Goal: Check status: Check status

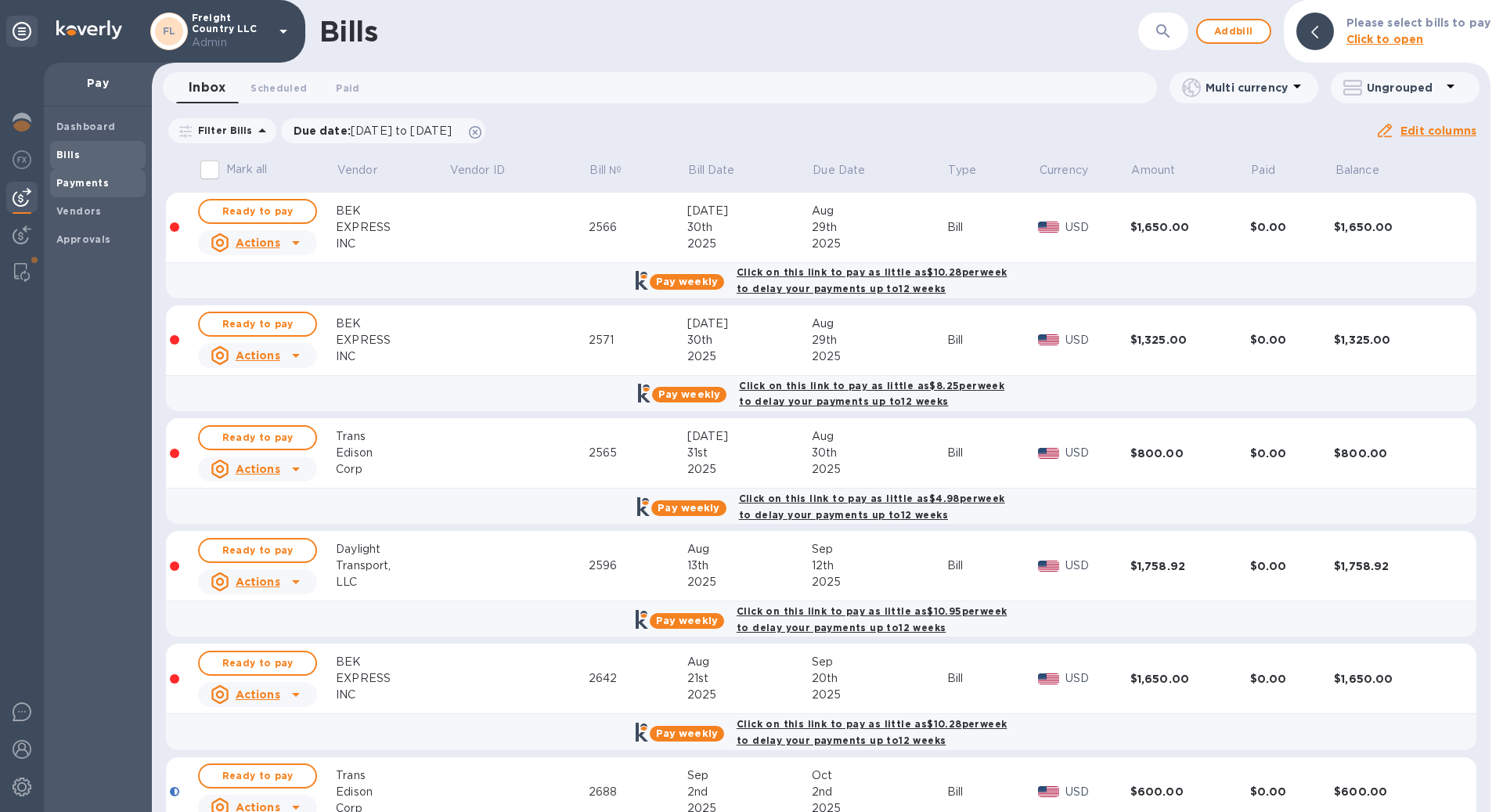
click at [83, 190] on span "Payments" at bounding box center [83, 182] width 52 height 15
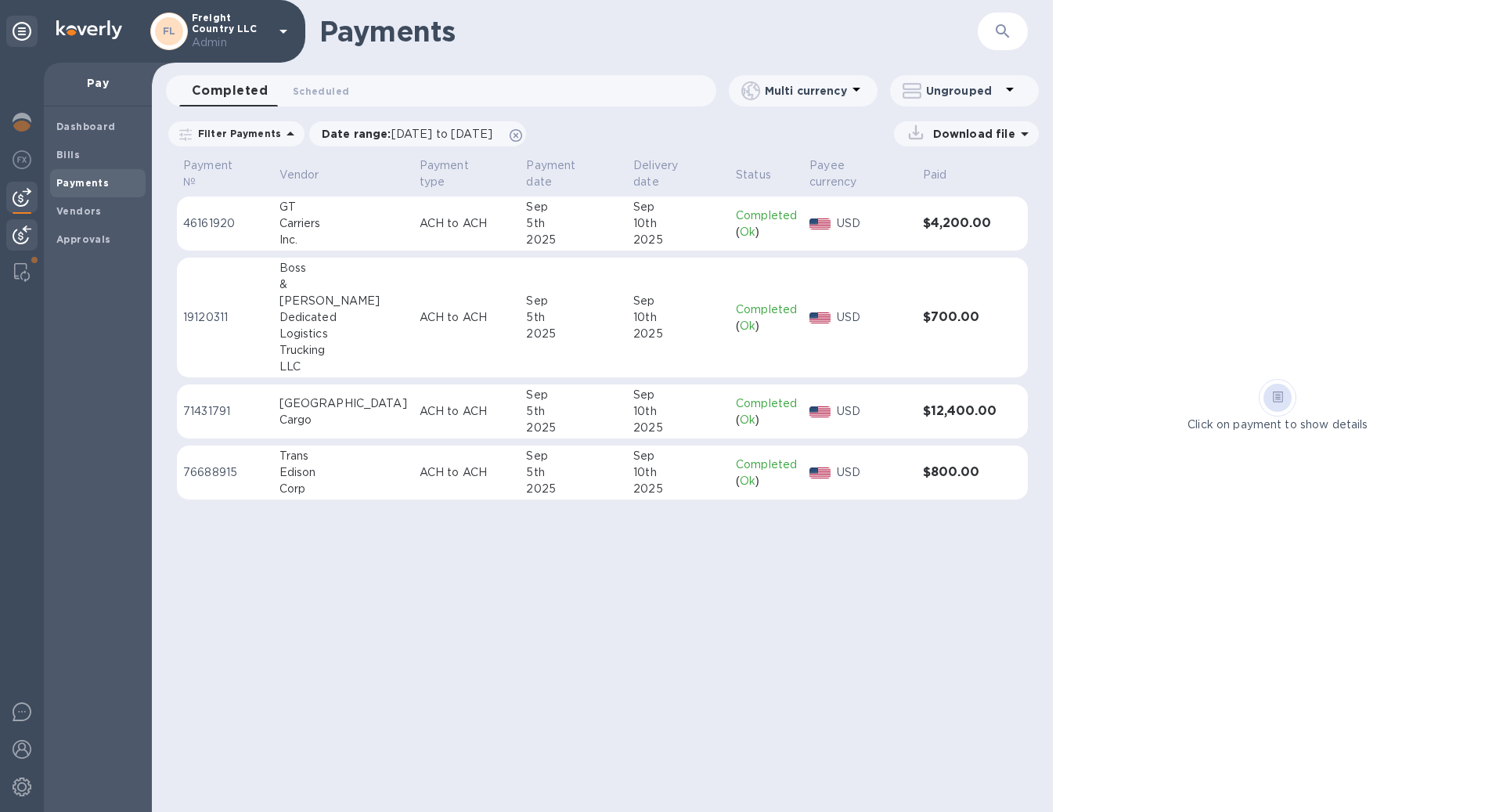
click at [27, 232] on img at bounding box center [22, 234] width 19 height 19
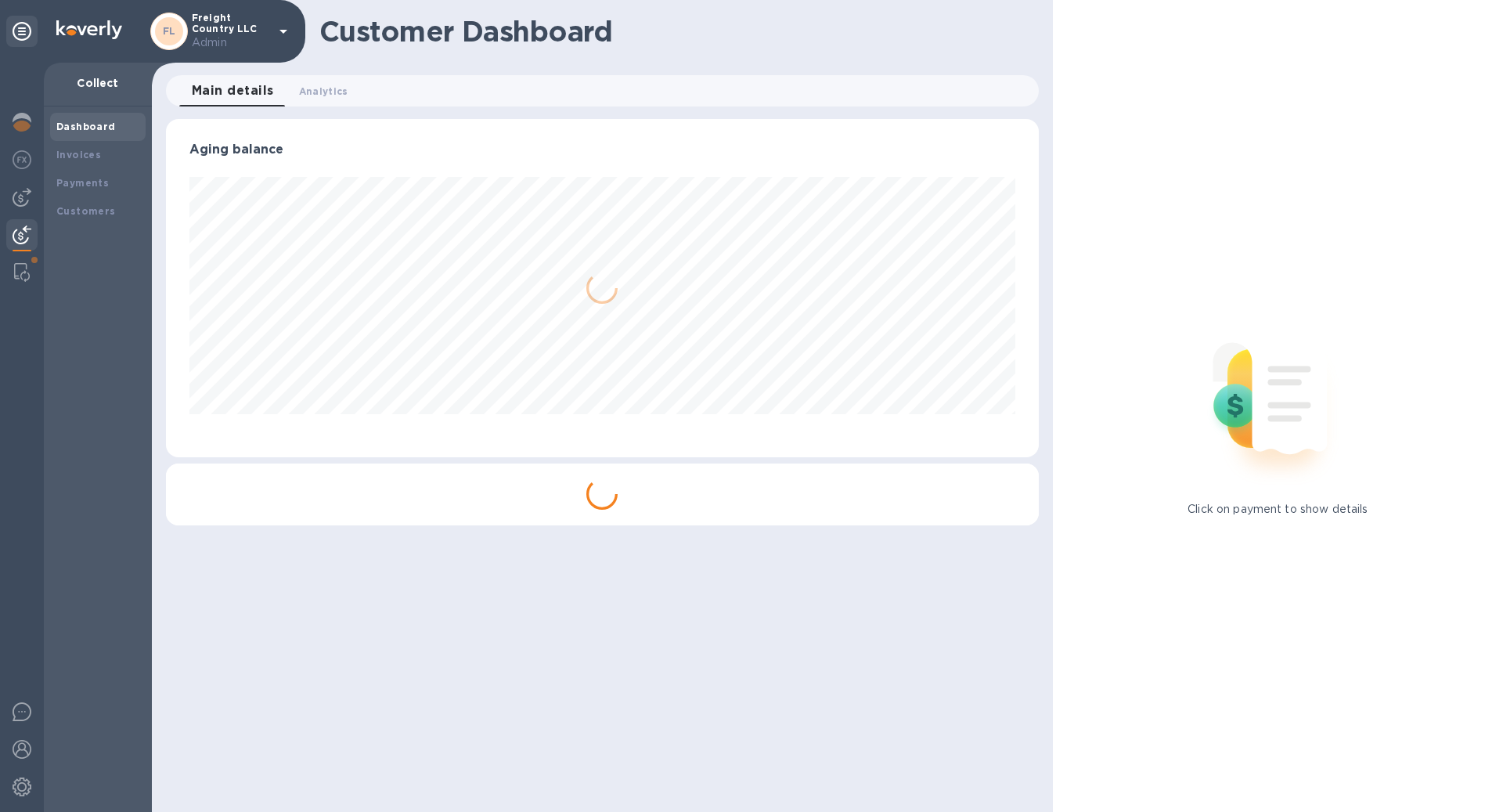
scroll to position [338, 866]
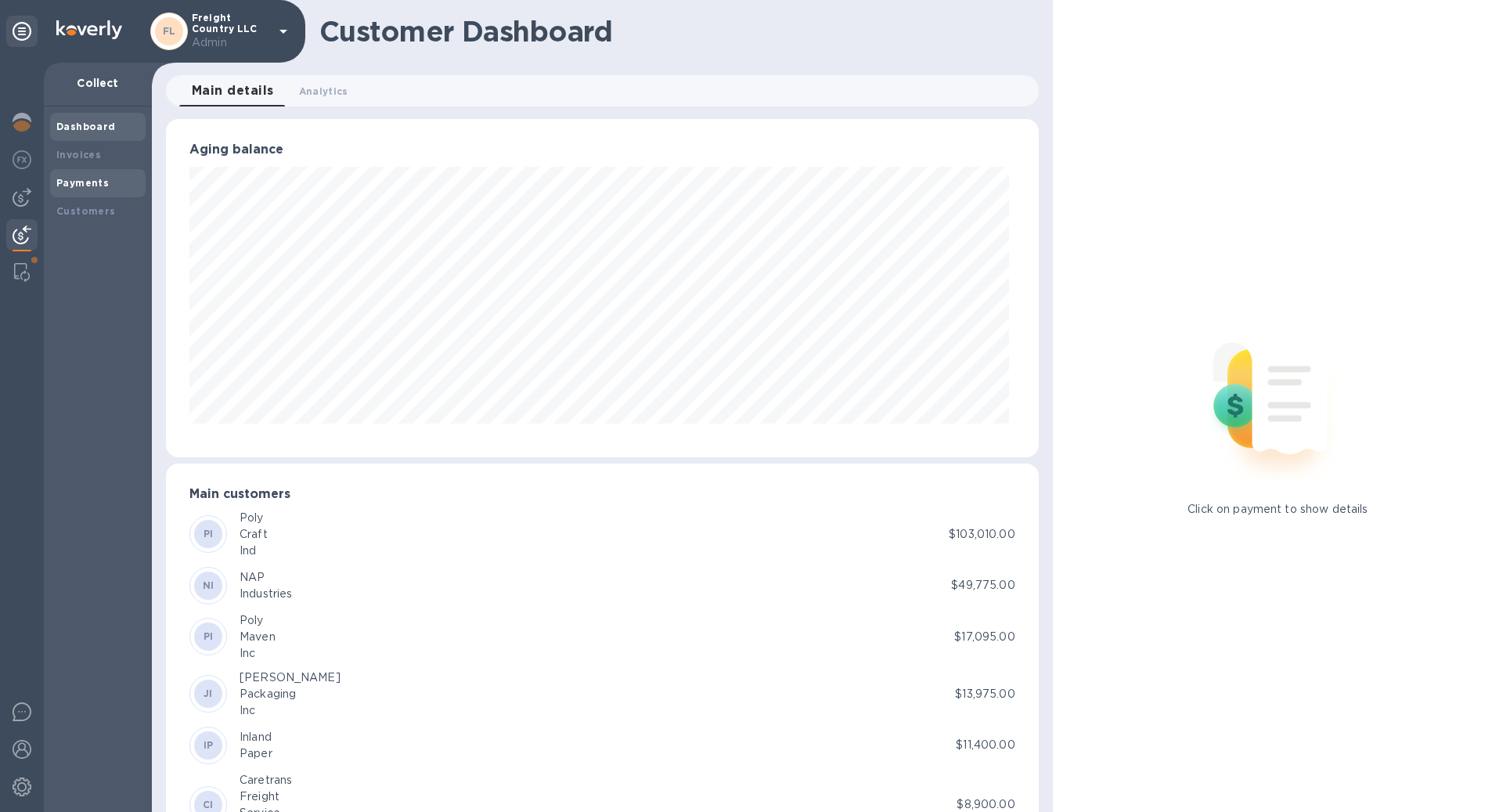
click at [92, 181] on b "Payments" at bounding box center [83, 182] width 52 height 12
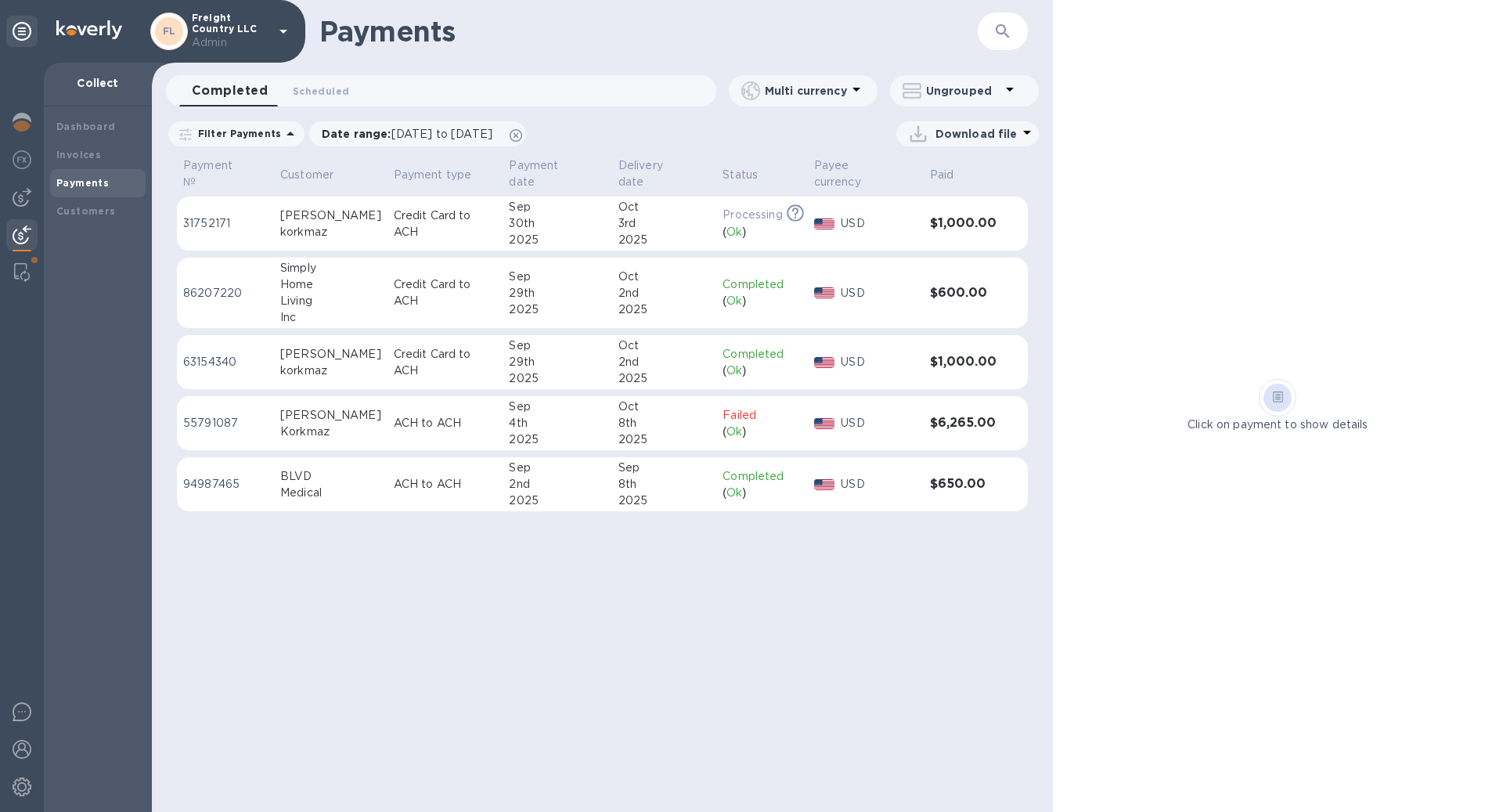
click at [358, 346] on div "[PERSON_NAME]" at bounding box center [330, 354] width 101 height 16
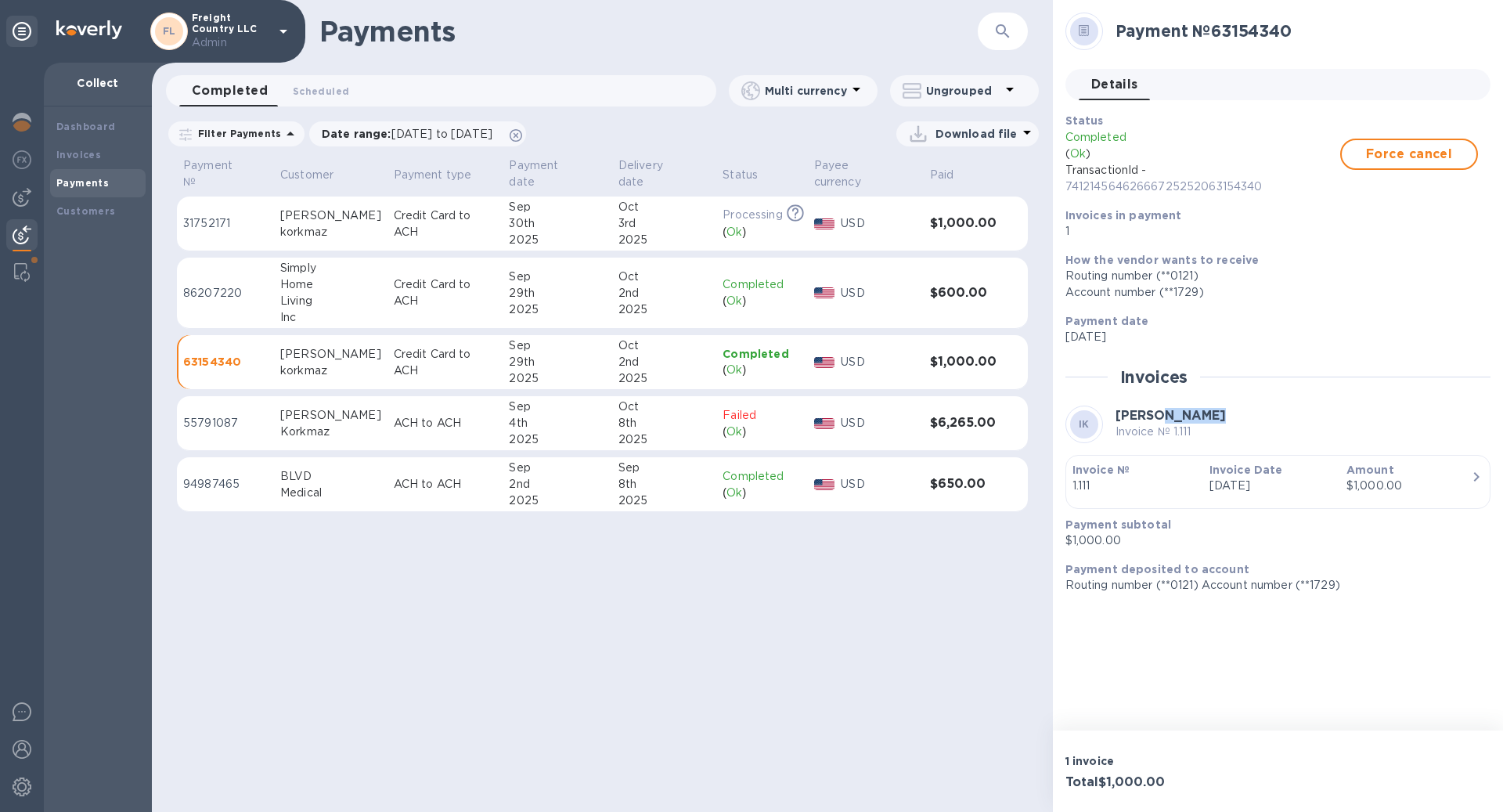
drag, startPoint x: 1203, startPoint y: 418, endPoint x: 1146, endPoint y: 419, distance: 57.0
click at [1146, 419] on div "IK [PERSON_NAME] Invoice № 1.111" at bounding box center [1278, 424] width 425 height 38
copy b "korkmaz"
drag, startPoint x: 345, startPoint y: 220, endPoint x: 274, endPoint y: 205, distance: 72.6
click at [274, 205] on tr "31752171 [PERSON_NAME] Credit Card to ACH [DATE] [DATE] Processing This payment…" at bounding box center [602, 223] width 851 height 55
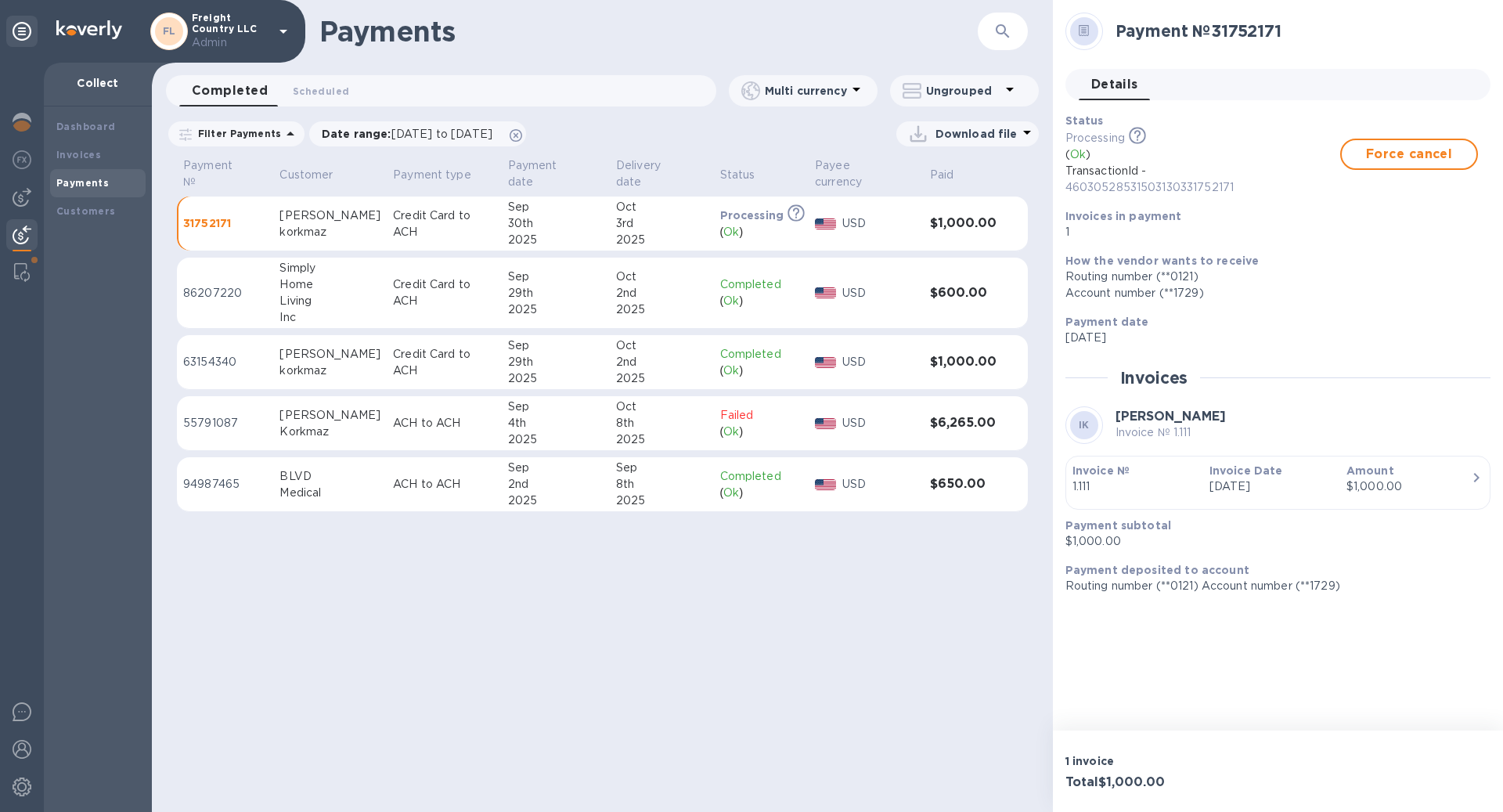
click at [345, 292] on div "Living" at bounding box center [329, 301] width 101 height 16
click at [420, 224] on td "Credit Card to ACH" at bounding box center [445, 223] width 116 height 55
click at [1436, 144] on button "Force cancel" at bounding box center [1409, 153] width 138 height 31
